Goal: Task Accomplishment & Management: Complete application form

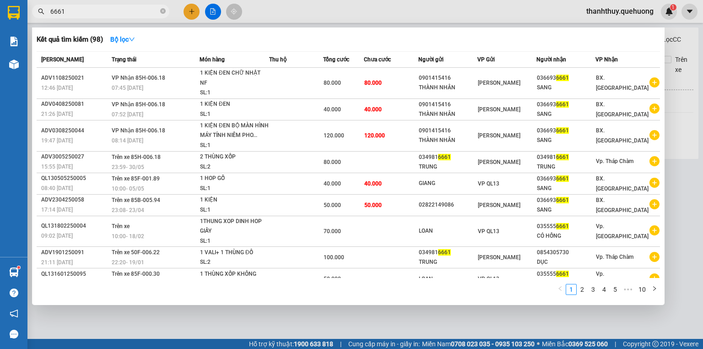
click at [110, 9] on input "6661" at bounding box center [104, 11] width 108 height 10
click at [189, 10] on div at bounding box center [351, 174] width 703 height 349
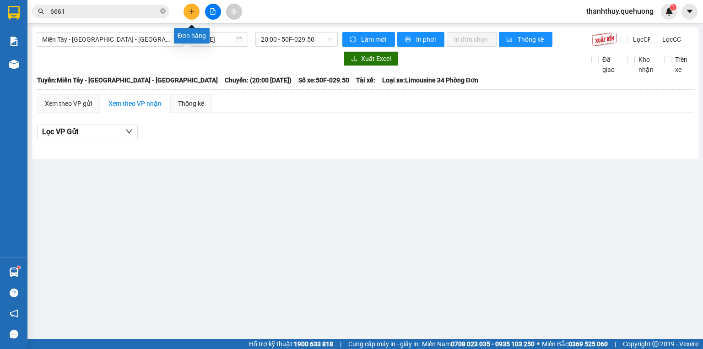
click at [189, 10] on icon "plus" at bounding box center [192, 11] width 6 height 6
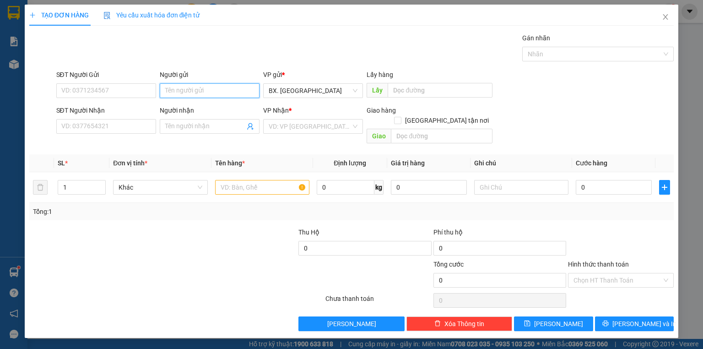
click at [200, 86] on input "Người gửi" at bounding box center [210, 90] width 100 height 15
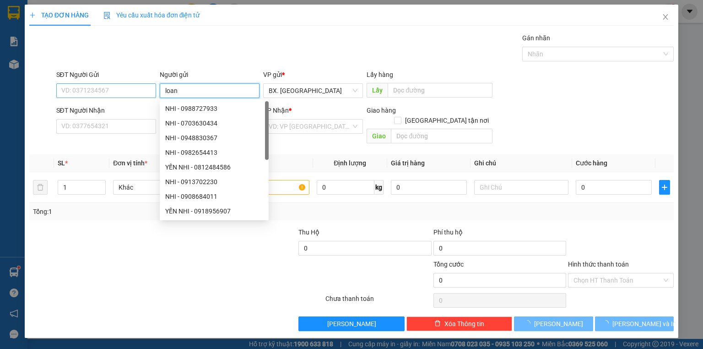
type input "loan"
click at [99, 88] on input "SĐT Người Gửi" at bounding box center [106, 90] width 100 height 15
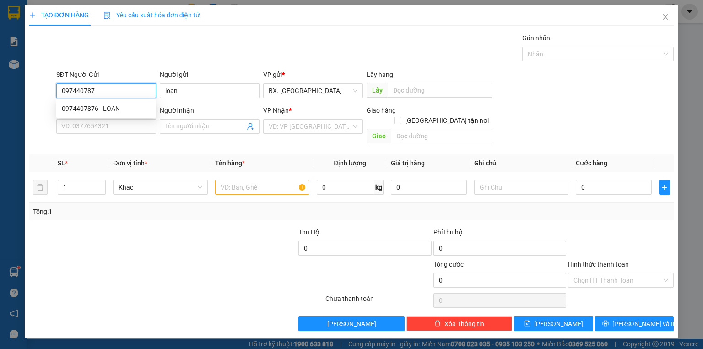
type input "0974407876"
click at [108, 110] on div "0974407876 - LOAN" at bounding box center [106, 108] width 89 height 10
type input "LOAN"
type input "0977010956"
type input "PHƯỢNG"
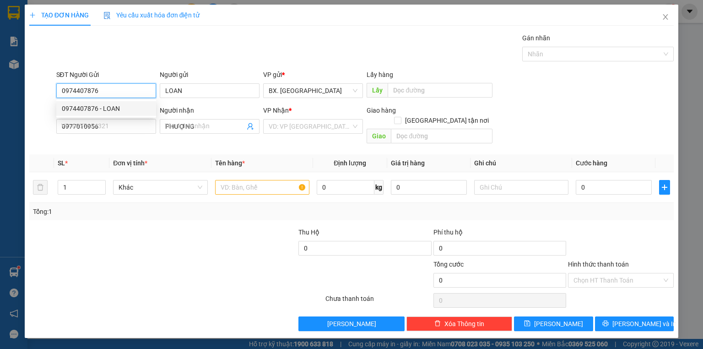
type input "30.000"
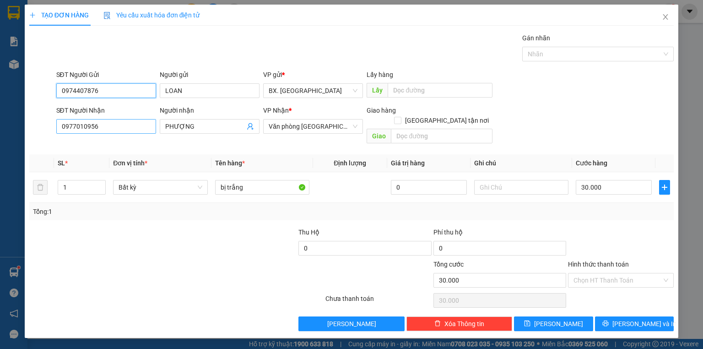
type input "0974407876"
click at [74, 130] on input "0977010956" at bounding box center [106, 126] width 100 height 15
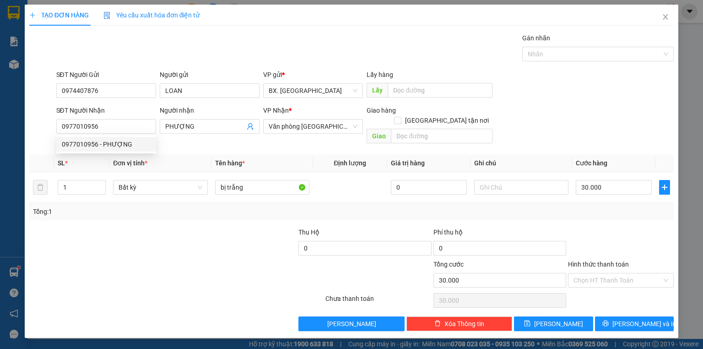
click at [597, 110] on div "SĐT Người Nhận 0977010956 Người nhận PHƯỢNG VP Nhận * Văn phòng [GEOGRAPHIC_DAT…" at bounding box center [365, 126] width 622 height 42
drag, startPoint x: 594, startPoint y: 272, endPoint x: 599, endPoint y: 270, distance: 5.5
click at [595, 273] on input "Hình thức thanh toán" at bounding box center [618, 280] width 88 height 14
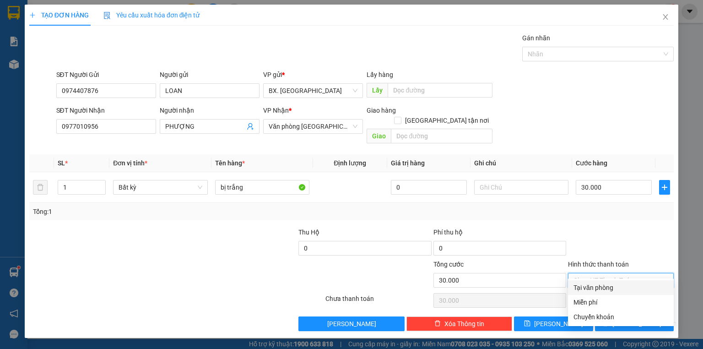
click at [601, 288] on div "Tại văn phòng" at bounding box center [621, 288] width 95 height 10
type input "0"
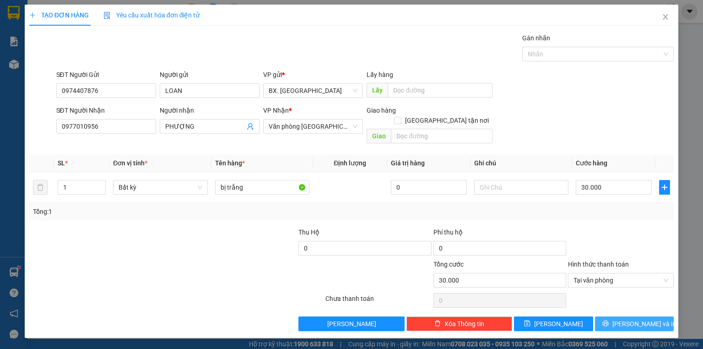
click at [603, 316] on button "[PERSON_NAME] và In" at bounding box center [634, 323] width 79 height 15
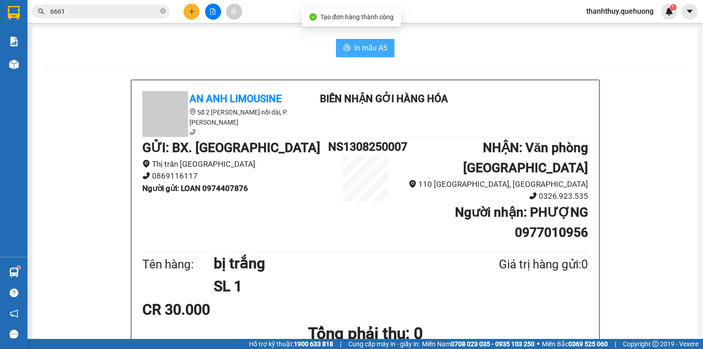
click at [362, 49] on span "In mẫu A5" at bounding box center [370, 47] width 33 height 11
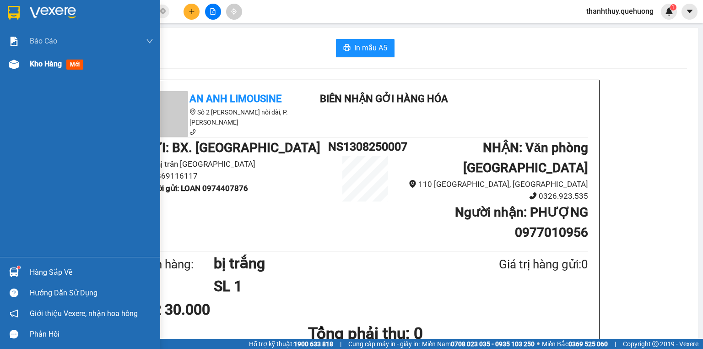
click at [43, 64] on span "Kho hàng" at bounding box center [46, 64] width 32 height 9
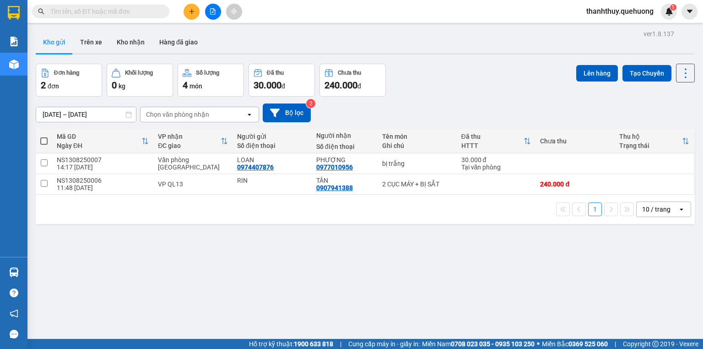
click at [140, 262] on div "ver 1.8.137 Kho gửi Trên xe Kho nhận Hàng đã giao Đơn hàng 2 đơn Khối lượng 0 k…" at bounding box center [365, 201] width 667 height 349
